Goal: Task Accomplishment & Management: Use online tool/utility

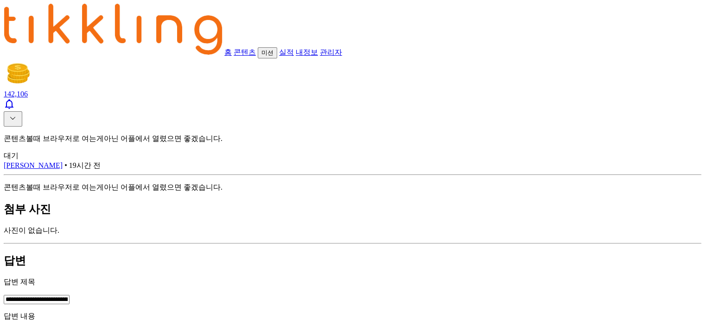
click at [342, 48] on link "관리자" at bounding box center [331, 52] width 22 height 8
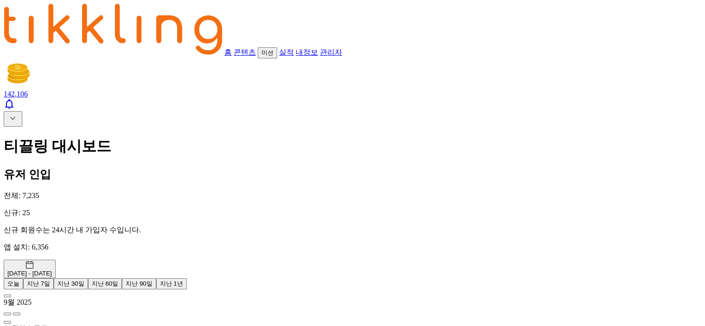
click at [13, 113] on icon at bounding box center [12, 118] width 11 height 11
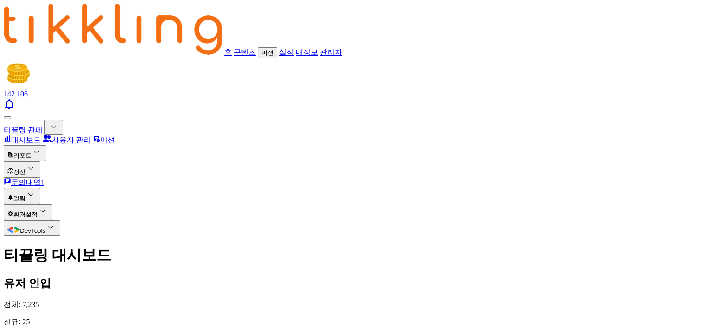
click at [37, 145] on button "리포트" at bounding box center [25, 153] width 43 height 16
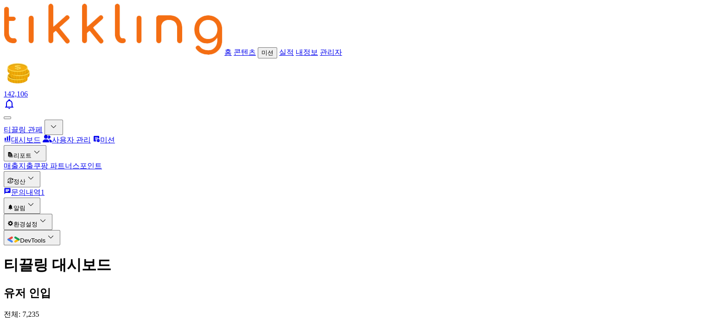
click at [19, 162] on link "매출" at bounding box center [11, 166] width 15 height 8
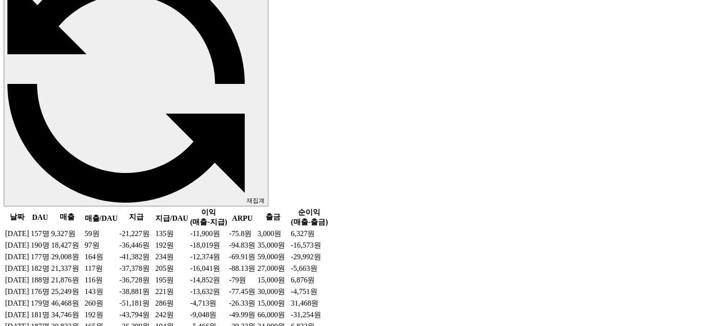
scroll to position [556, 0]
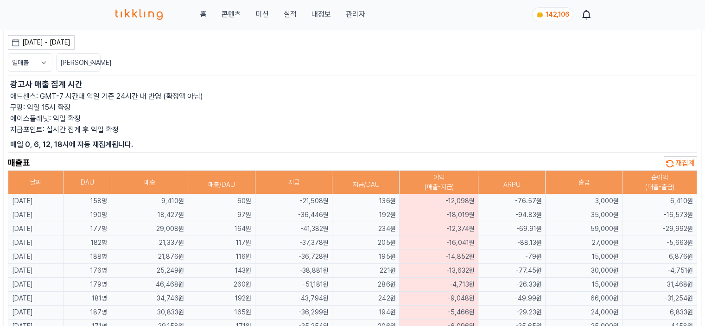
scroll to position [22, 0]
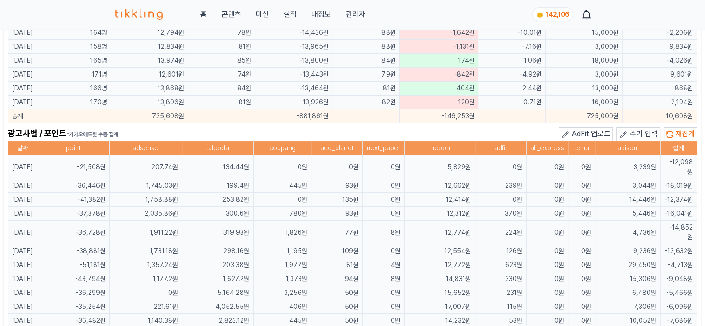
scroll to position [578, 0]
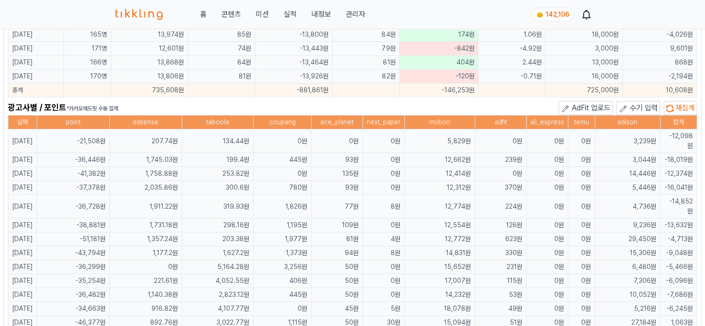
click at [241, 106] on div "광고사별 / 포인트 *카카오애드핏 수동 집계 AdFit 업로드 수기 입력 재집계" at bounding box center [352, 108] width 689 height 14
